Goal: Task Accomplishment & Management: Manage account settings

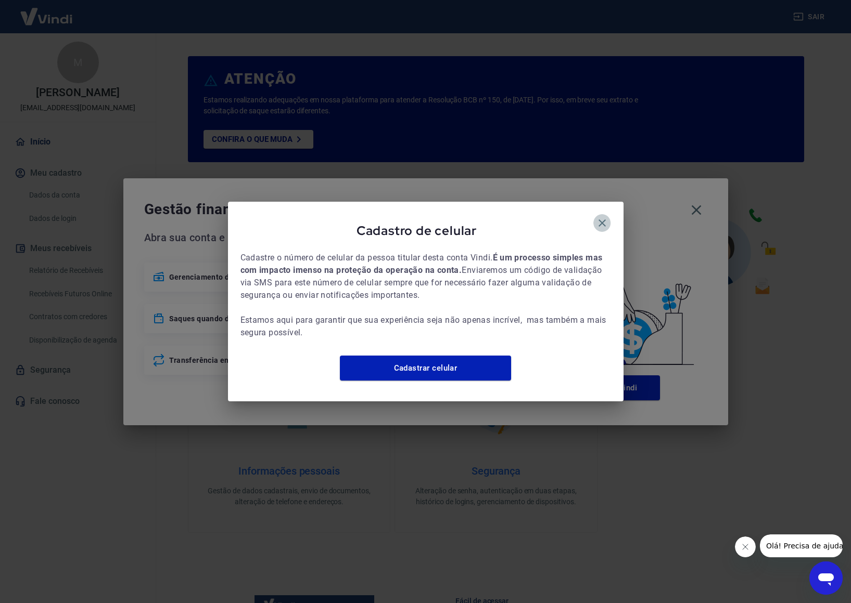
click at [601, 220] on icon "button" at bounding box center [601, 223] width 7 height 7
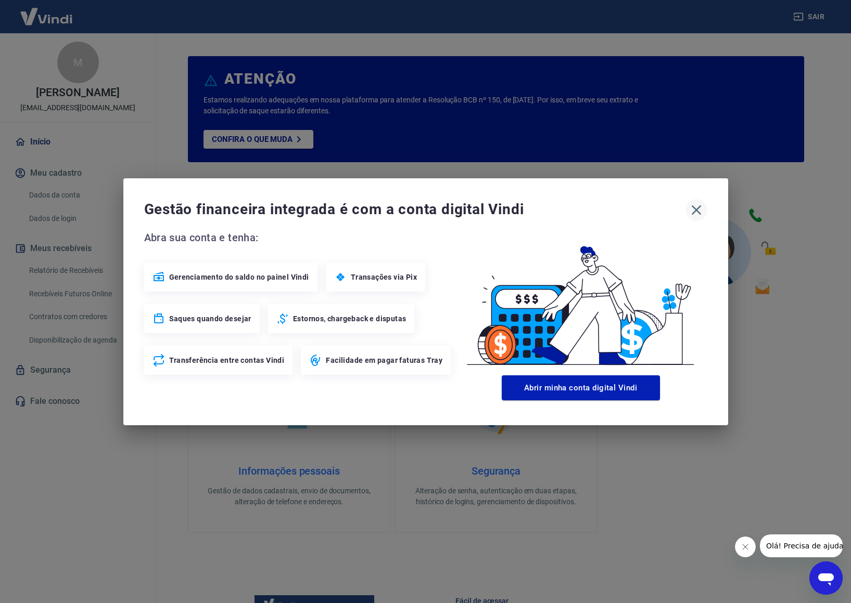
click at [698, 212] on icon "button" at bounding box center [696, 210] width 10 height 10
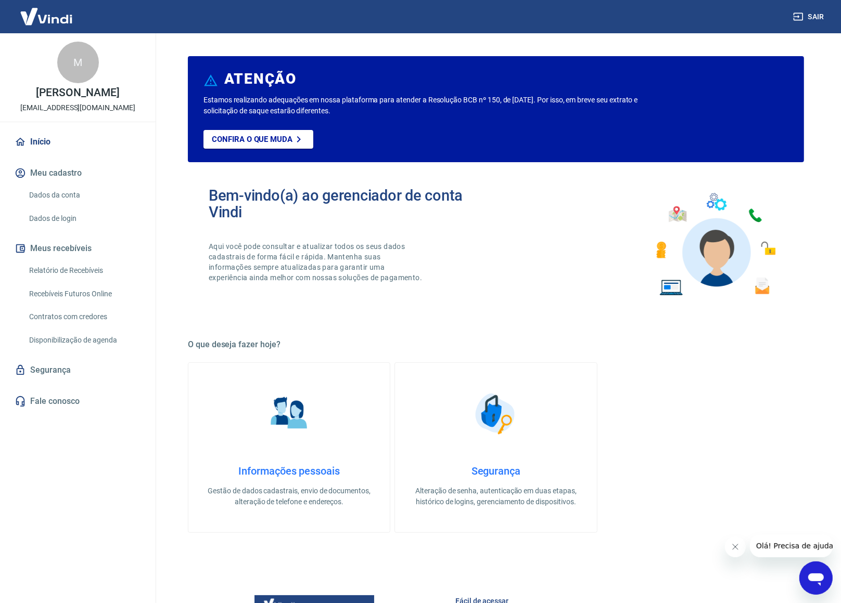
click at [739, 548] on button "Fechar mensagem da empresa" at bounding box center [734, 546] width 21 height 21
click at [57, 266] on link "Relatório de Recebíveis" at bounding box center [84, 270] width 118 height 21
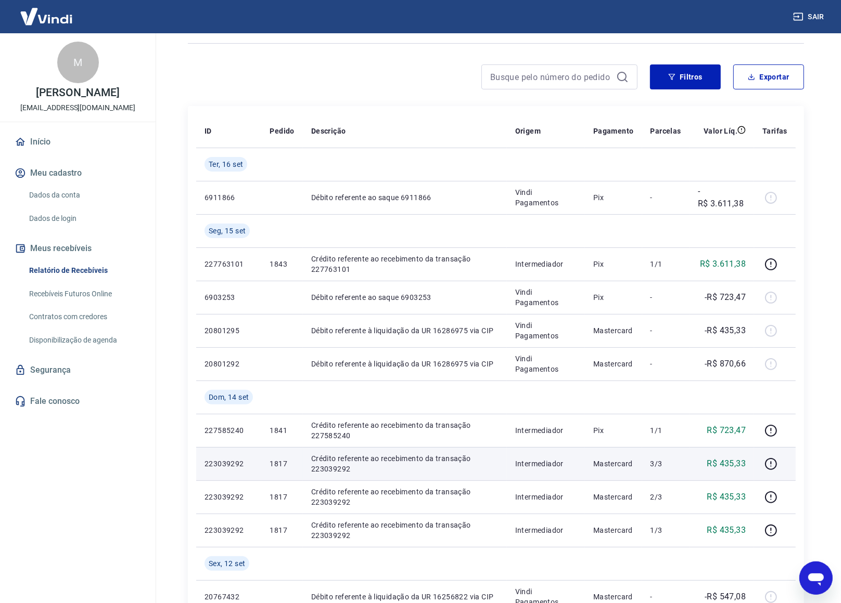
scroll to position [130, 0]
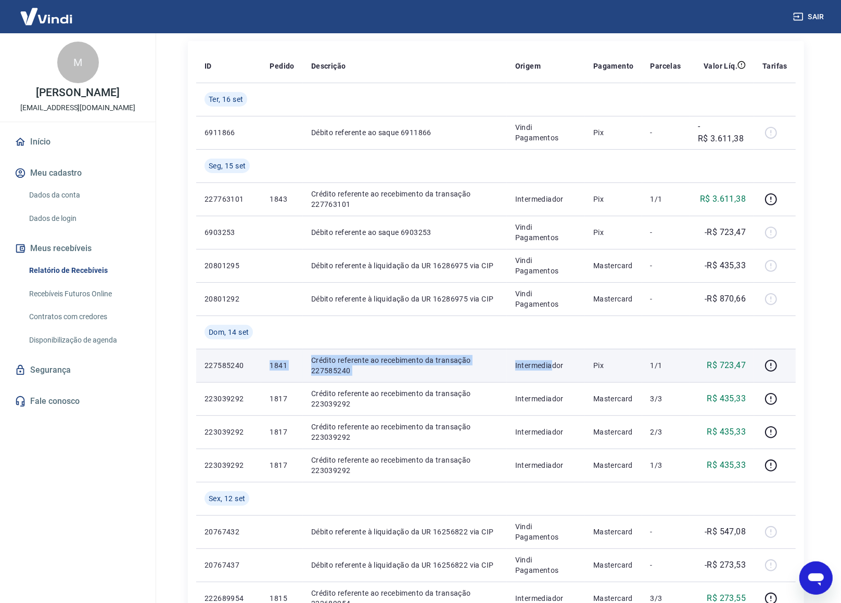
drag, startPoint x: 552, startPoint y: 368, endPoint x: 253, endPoint y: 363, distance: 299.2
click at [253, 363] on tr "227585240 1841 Crédito referente ao recebimento da transação 227585240 Intermed…" at bounding box center [495, 365] width 599 height 33
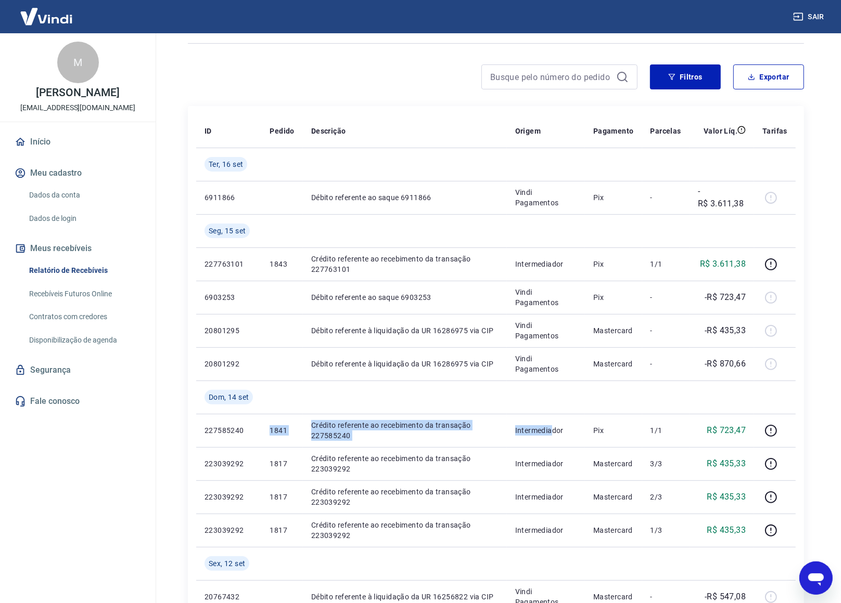
scroll to position [0, 0]
